Goal: Task Accomplishment & Management: Manage account settings

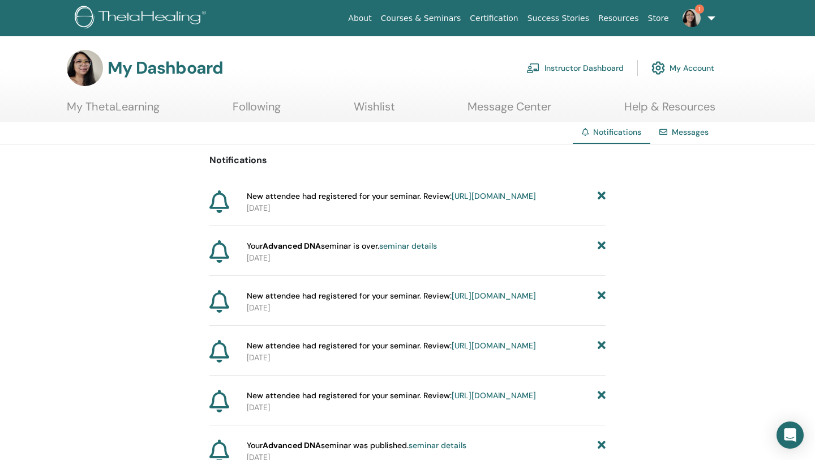
click at [417, 251] on link "seminar details" at bounding box center [408, 246] width 58 height 10
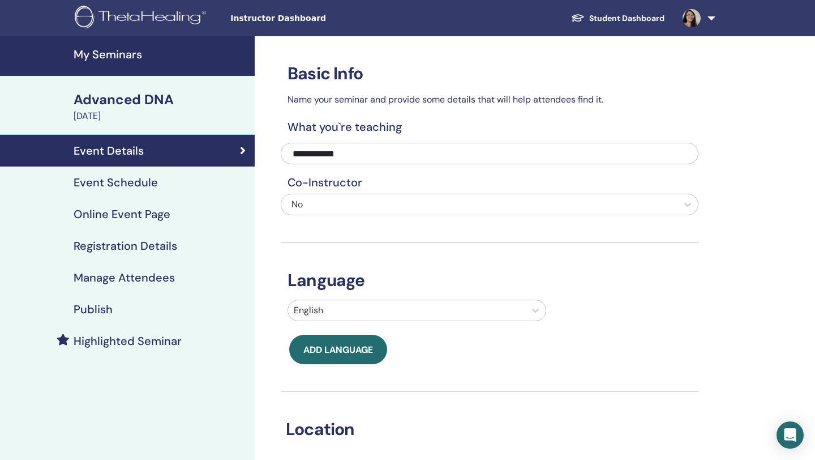
click at [152, 278] on h4 "Manage Attendees" at bounding box center [124, 278] width 101 height 14
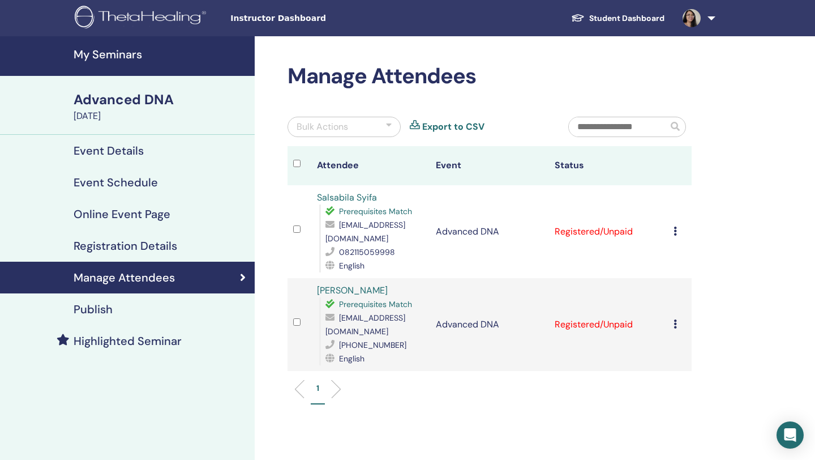
click at [674, 226] on icon at bounding box center [675, 230] width 3 height 9
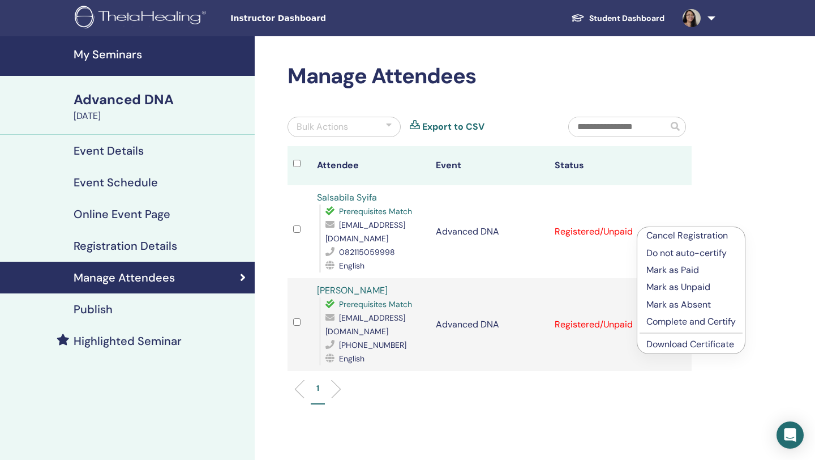
click at [708, 328] on p "Complete and Certify" at bounding box center [691, 322] width 89 height 14
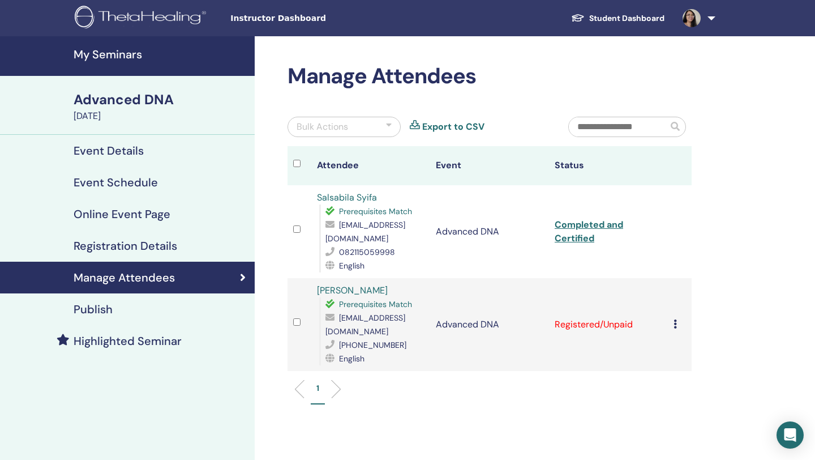
click at [679, 318] on div "Cancel Registration Do not auto-certify Mark as Paid Mark as Unpaid Mark as Abs…" at bounding box center [680, 325] width 12 height 14
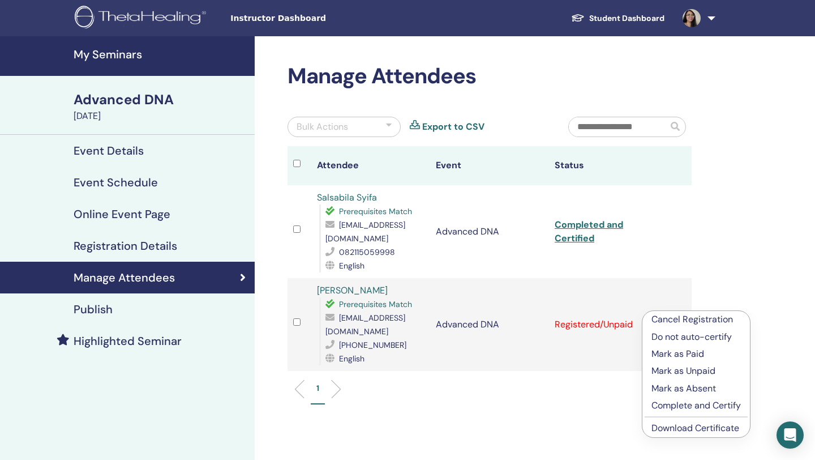
click at [699, 405] on p "Complete and Certify" at bounding box center [696, 406] width 89 height 14
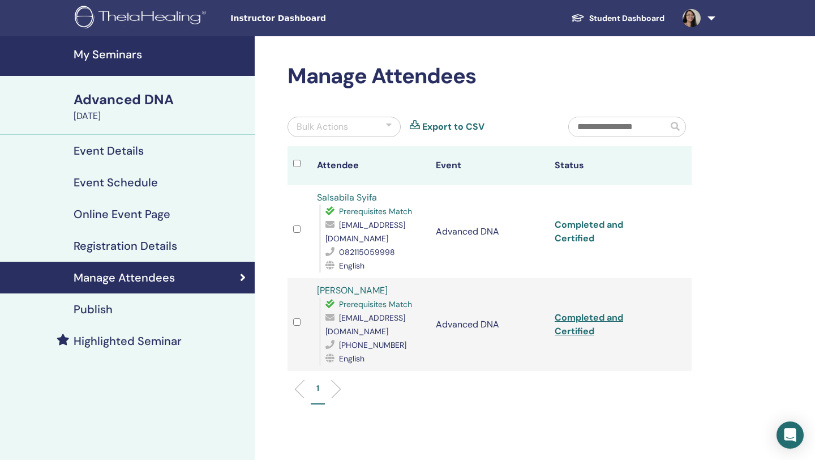
click at [584, 220] on link "Completed and Certified" at bounding box center [589, 231] width 69 height 25
click at [573, 319] on link "Completed and Certified" at bounding box center [589, 323] width 69 height 25
